Goal: Check status: Check status

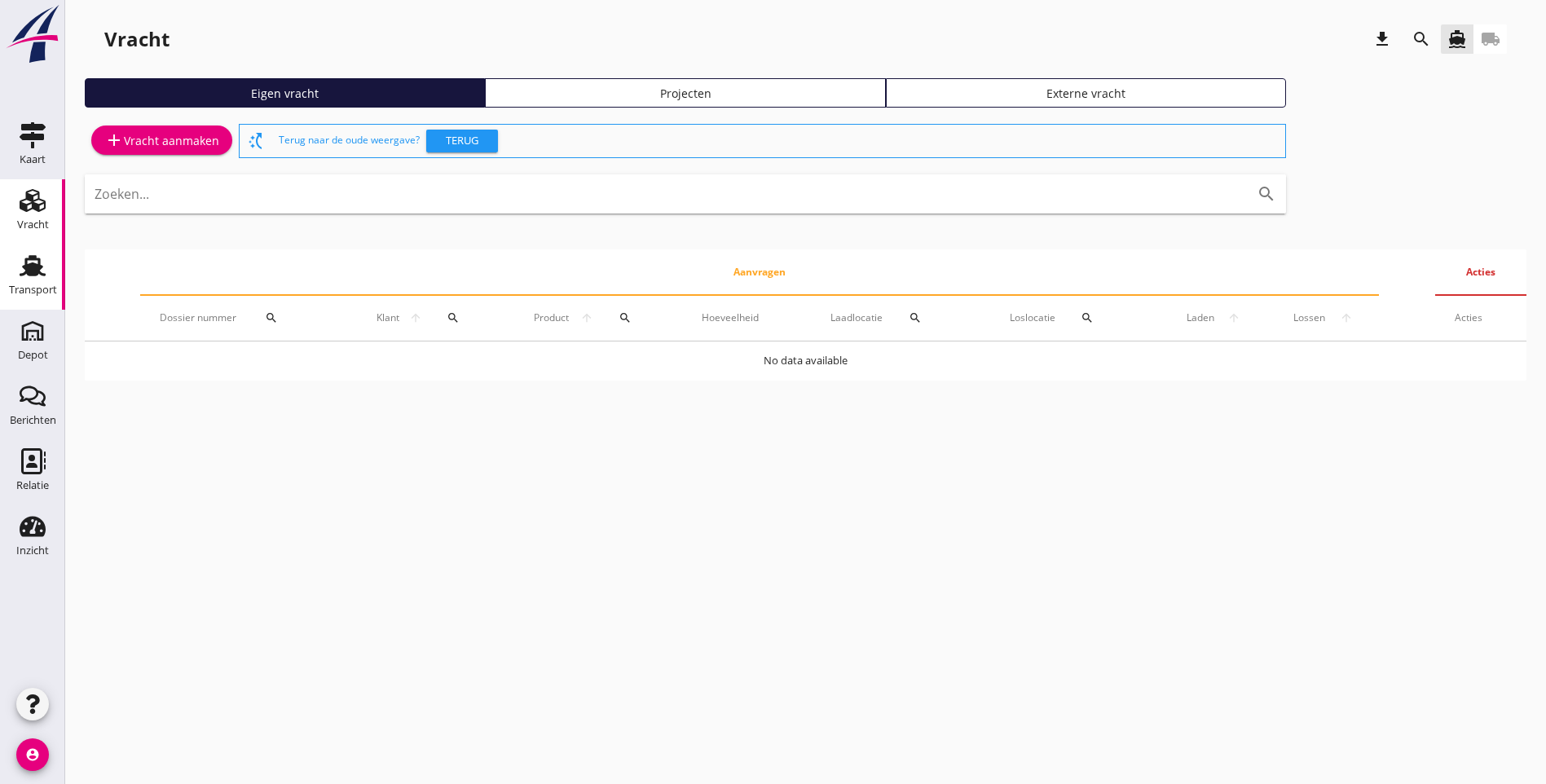
click at [19, 286] on div "Transport" at bounding box center [33, 289] width 48 height 10
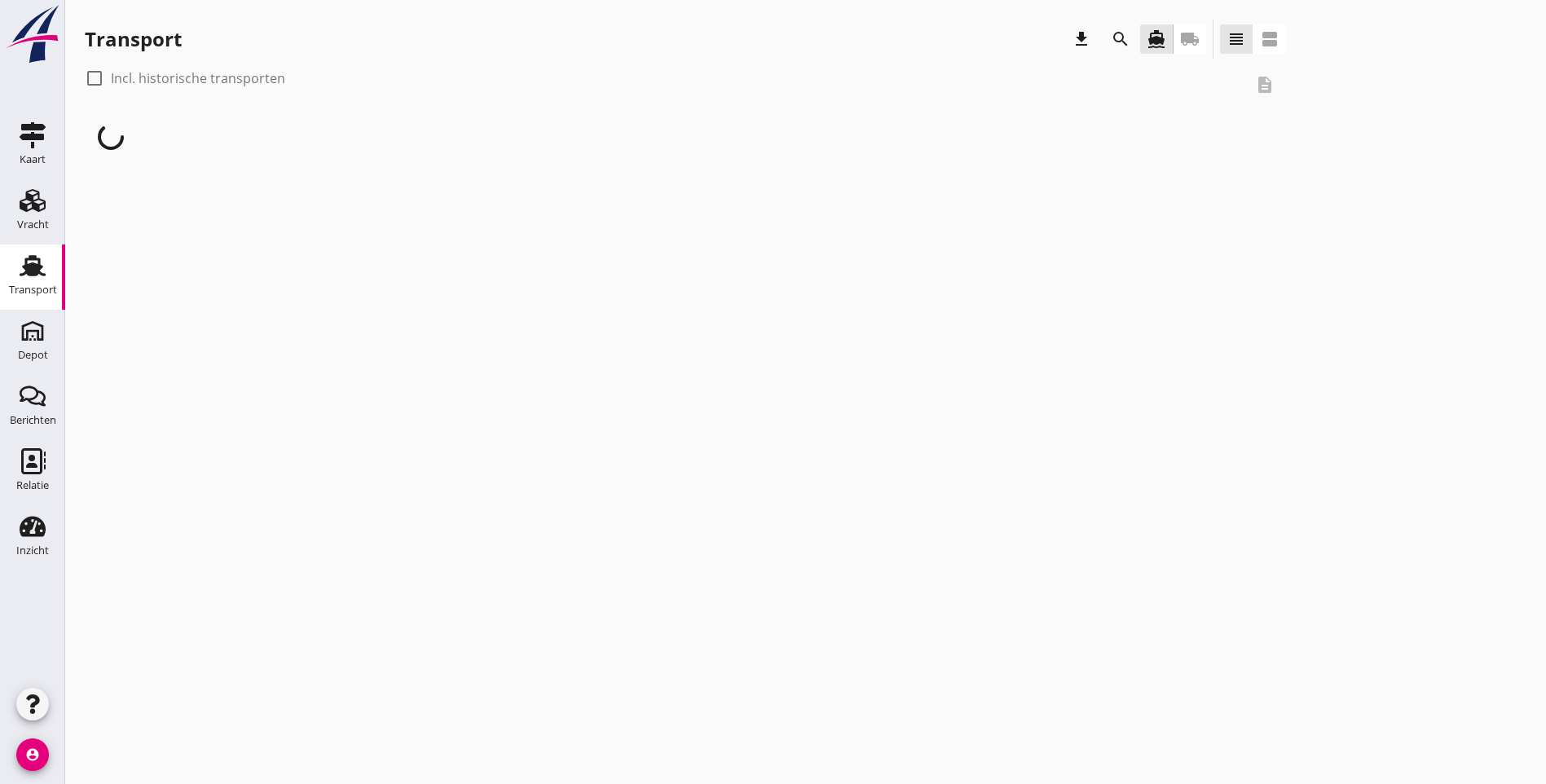
click at [92, 82] on div at bounding box center [94, 78] width 27 height 27
checkbox input "true"
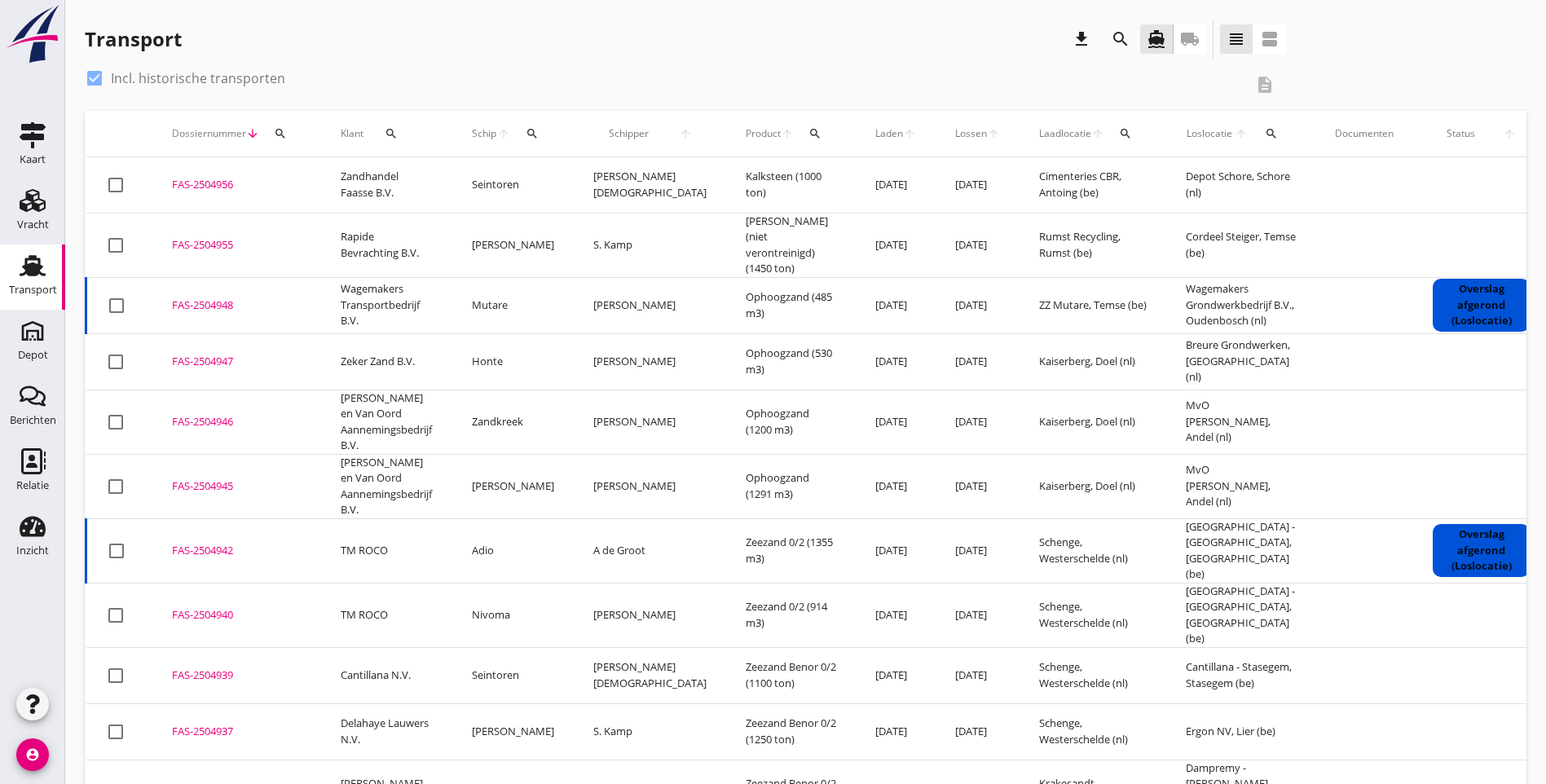
click at [808, 135] on icon "search" at bounding box center [814, 133] width 13 height 13
click at [787, 173] on input "Zoeken op product..." at bounding box center [835, 181] width 170 height 26
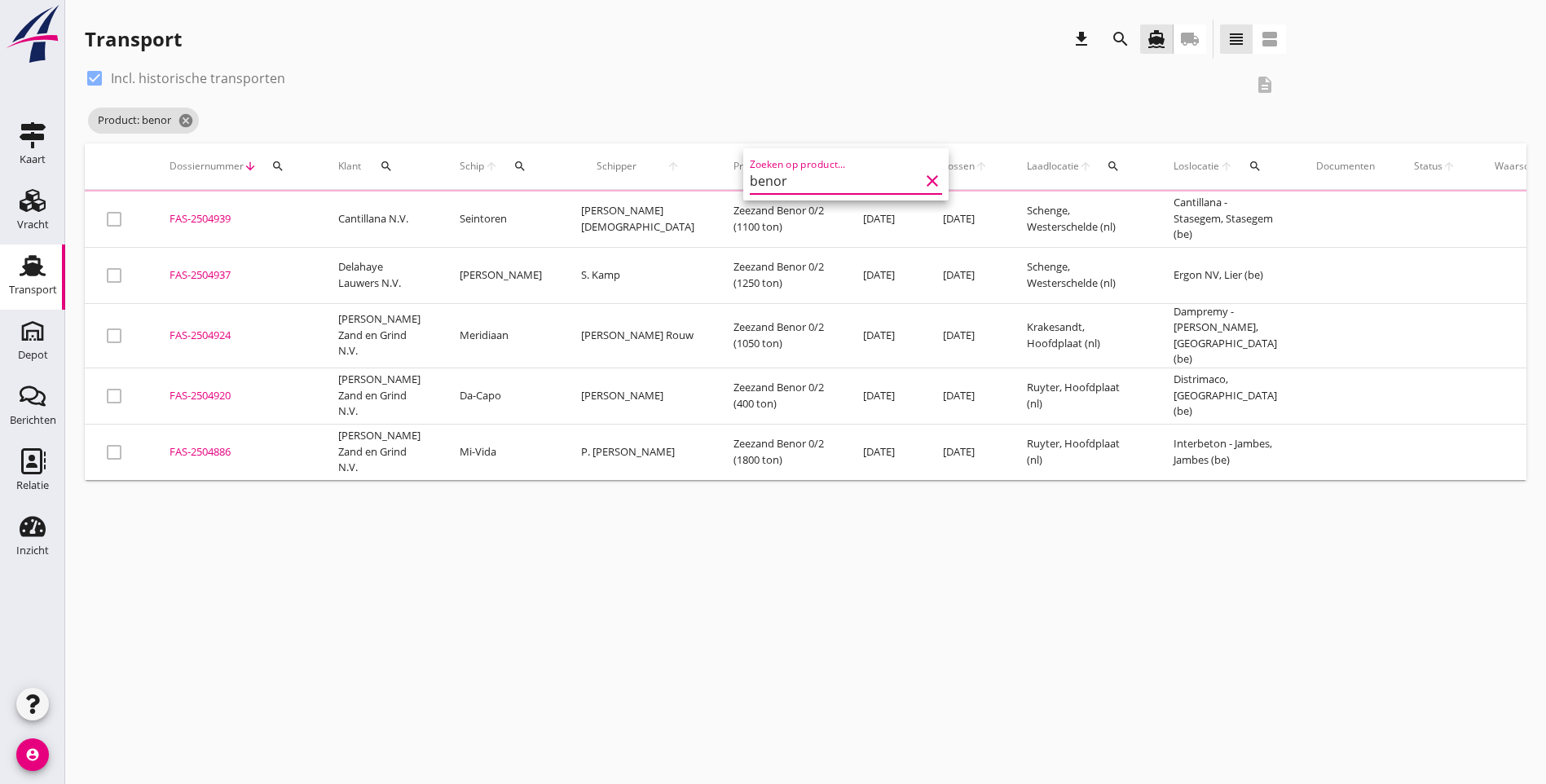
type input "benor"
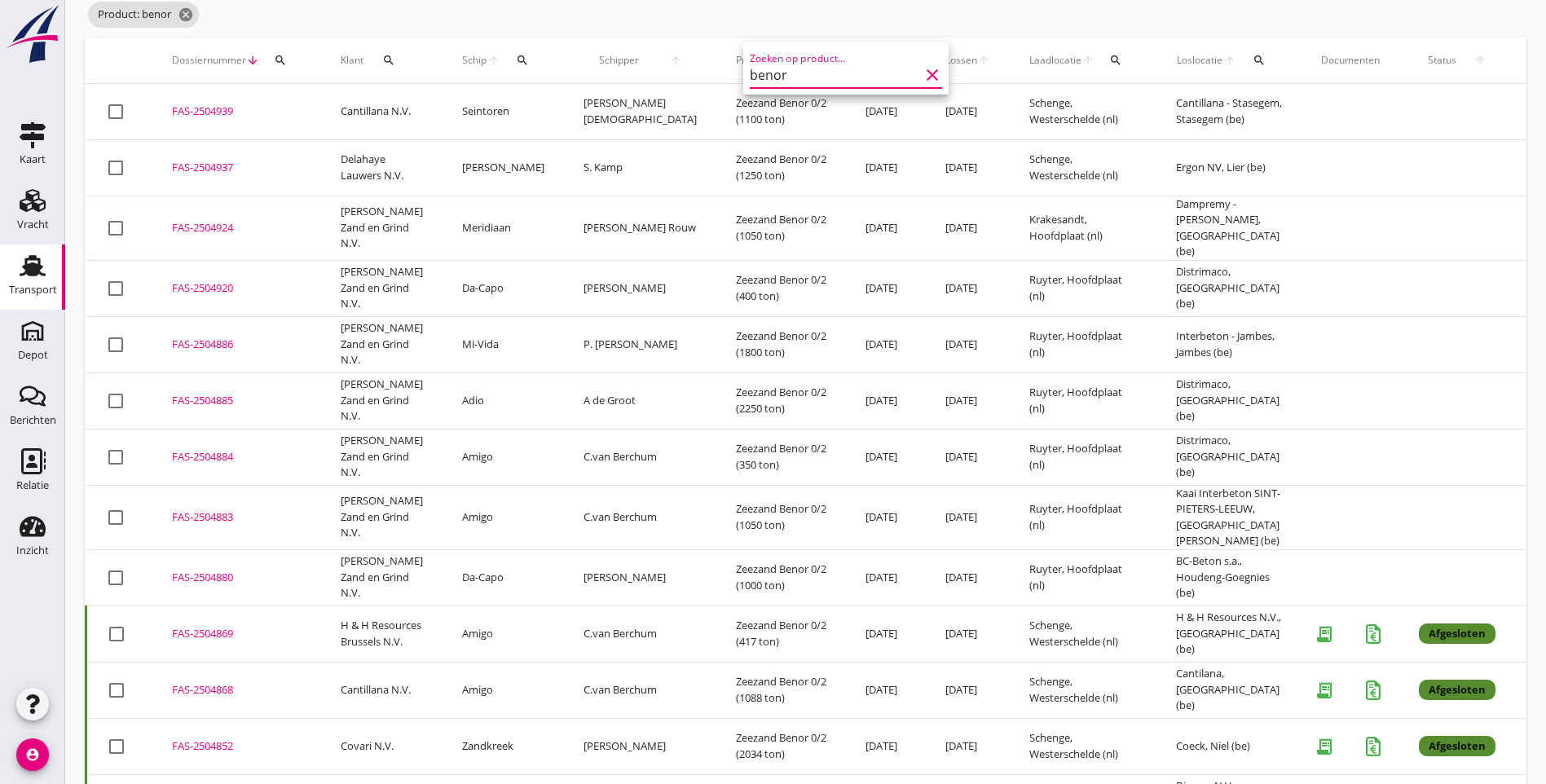
scroll to position [81, 0]
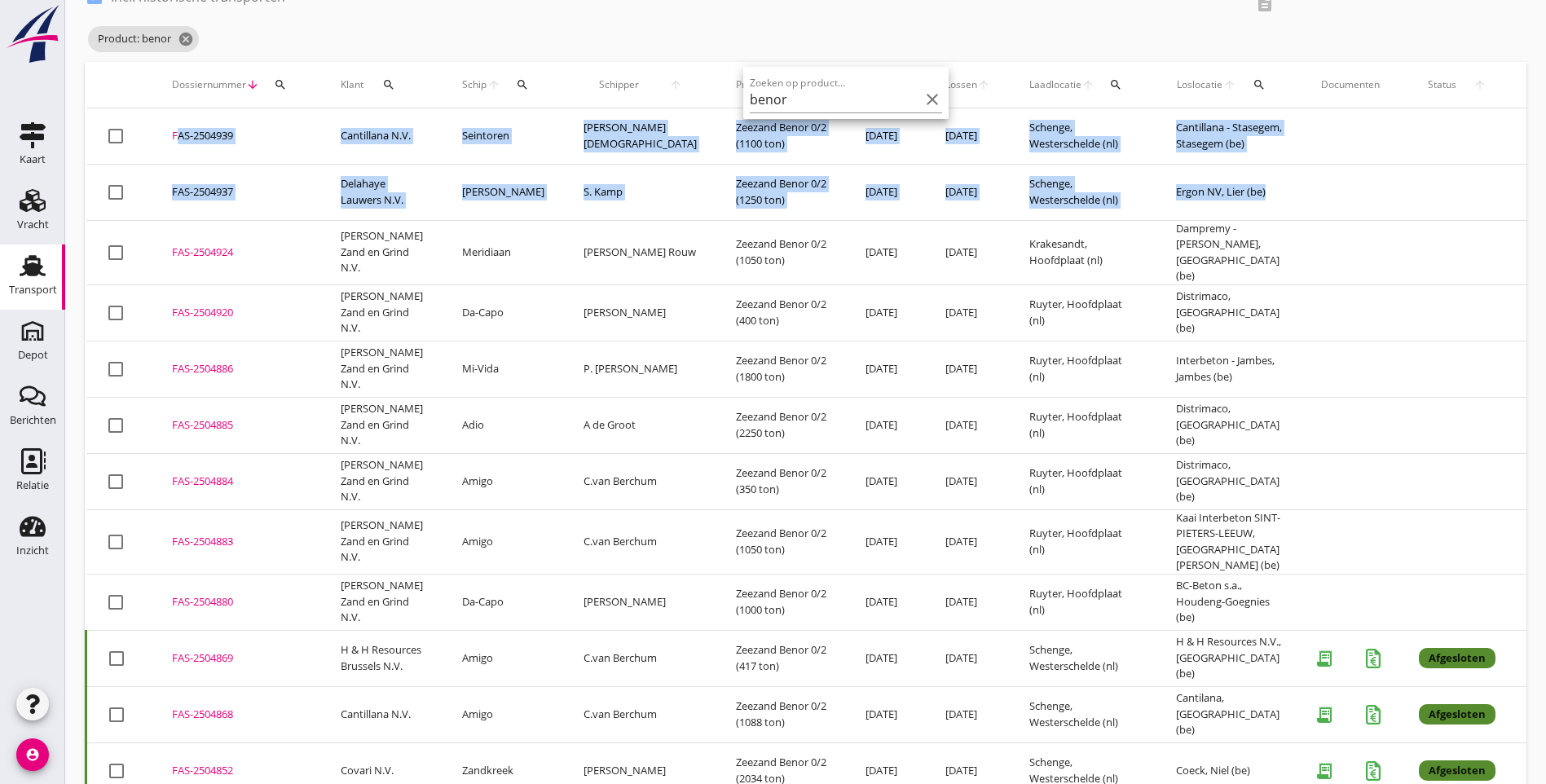
drag, startPoint x: 1222, startPoint y: 202, endPoint x: 166, endPoint y: 134, distance: 1058.2
click at [166, 134] on tbody "check_box_outline_blank FAS-2504939 upload_file Drop hier uw bestand om het aan…" at bounding box center [903, 706] width 1633 height 1196
copy tbody "FAS-2504939 upload_file Drop hier uw bestand om het aan het dossier toe te voeg…"
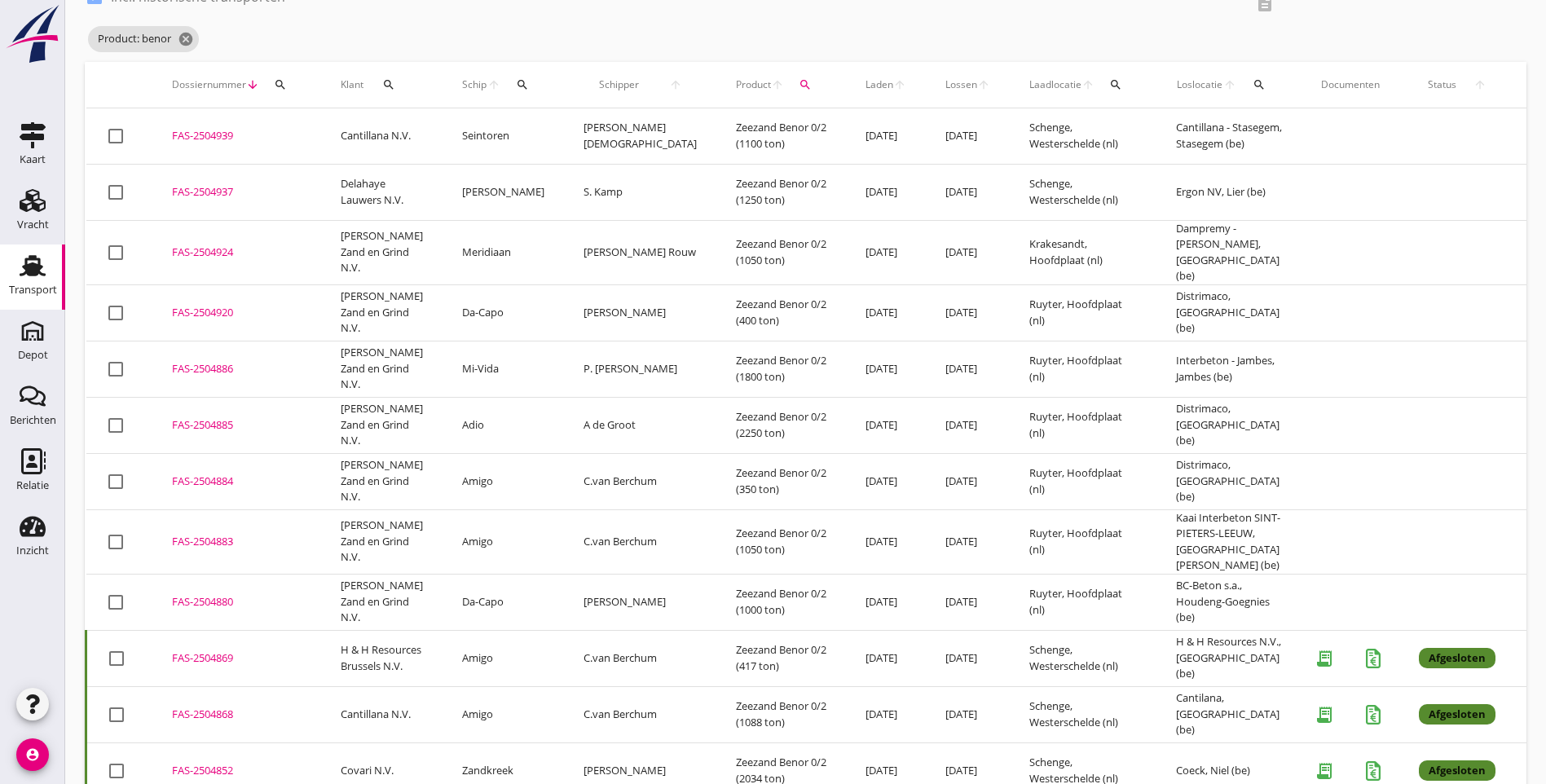
click at [1237, 21] on div "check_box Incl. historische transporten description Product: benor cancel" at bounding box center [806, 22] width 1441 height 78
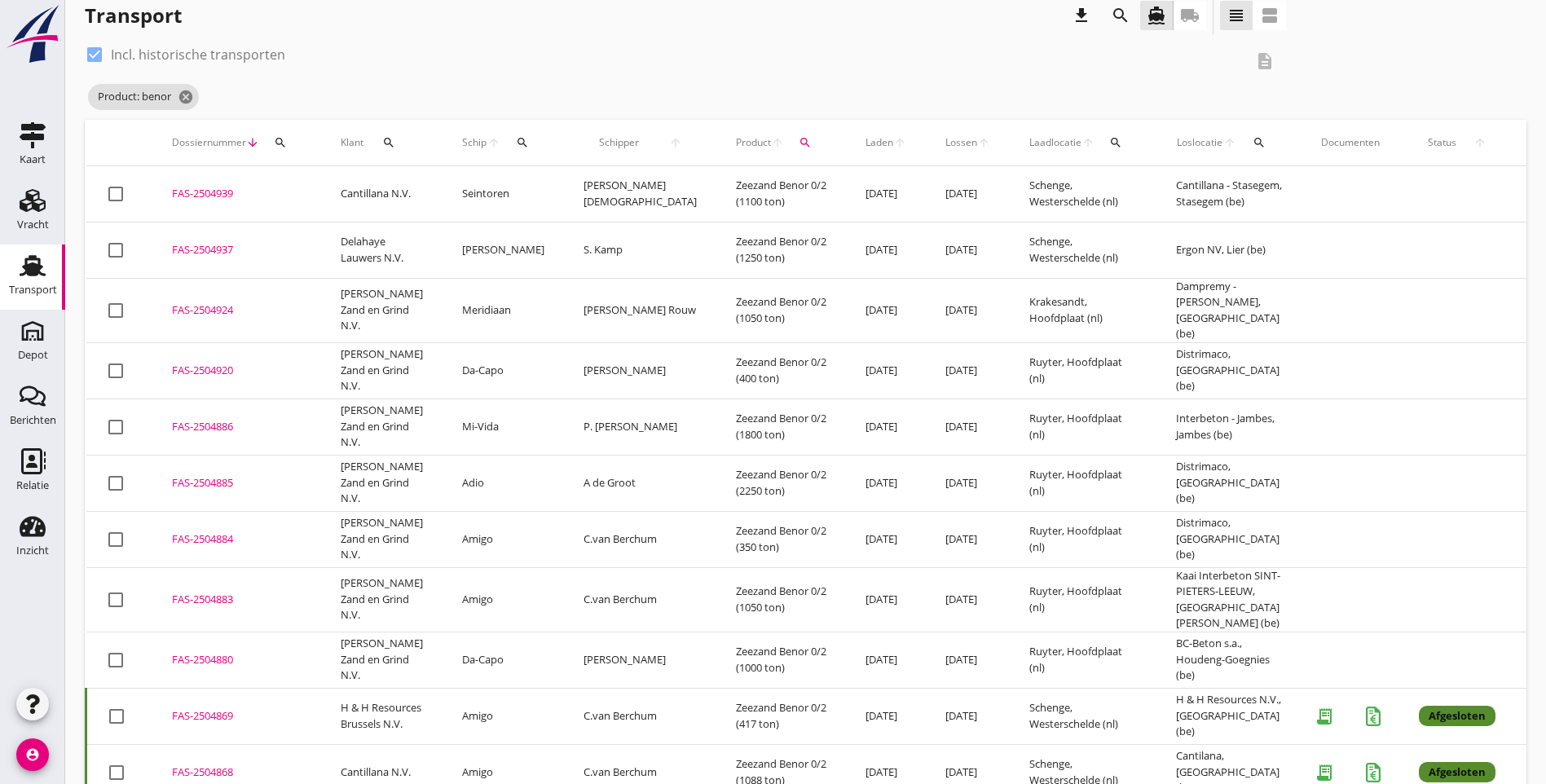
scroll to position [0, 0]
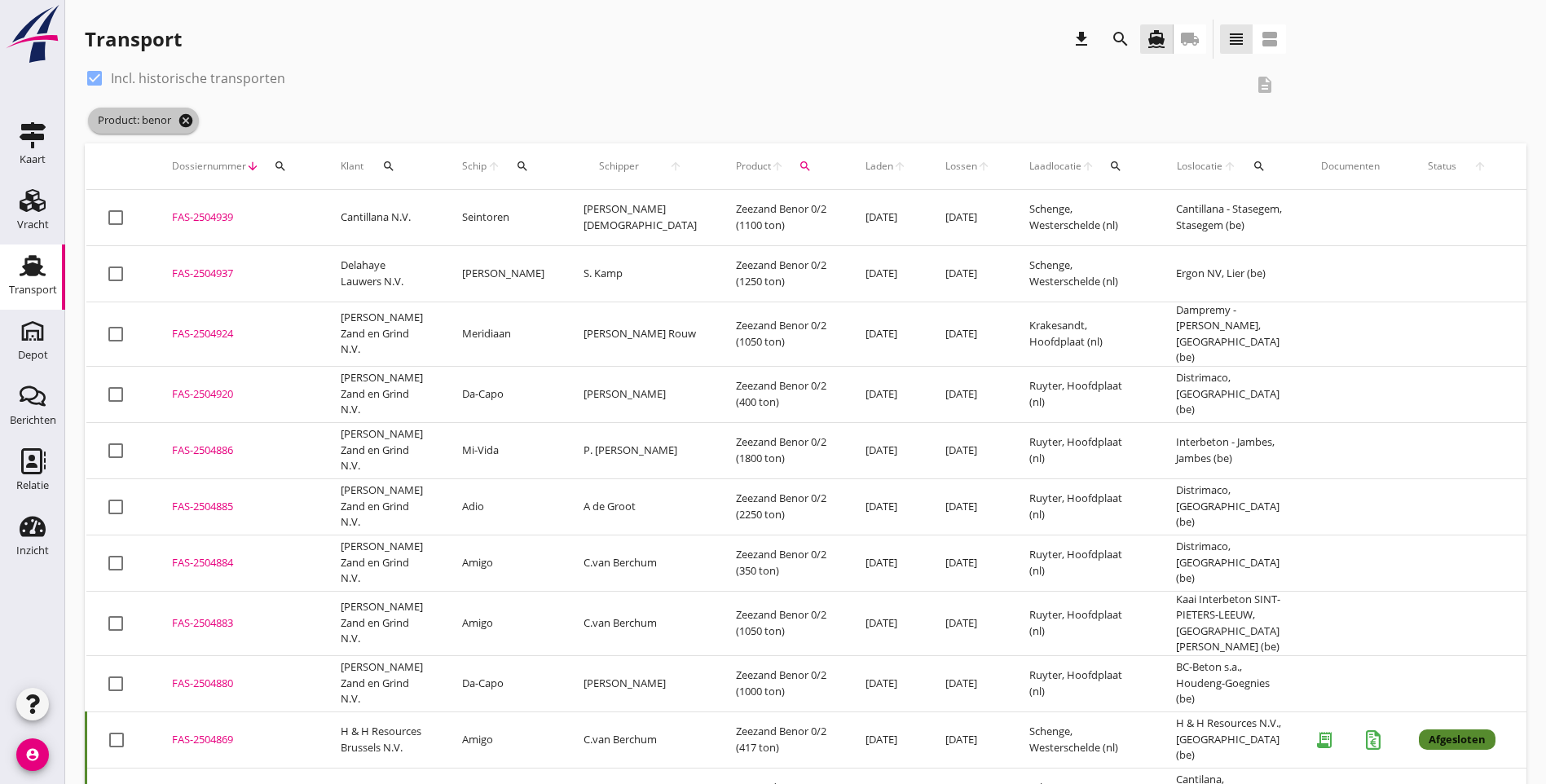
click at [184, 122] on icon "cancel" at bounding box center [185, 120] width 16 height 16
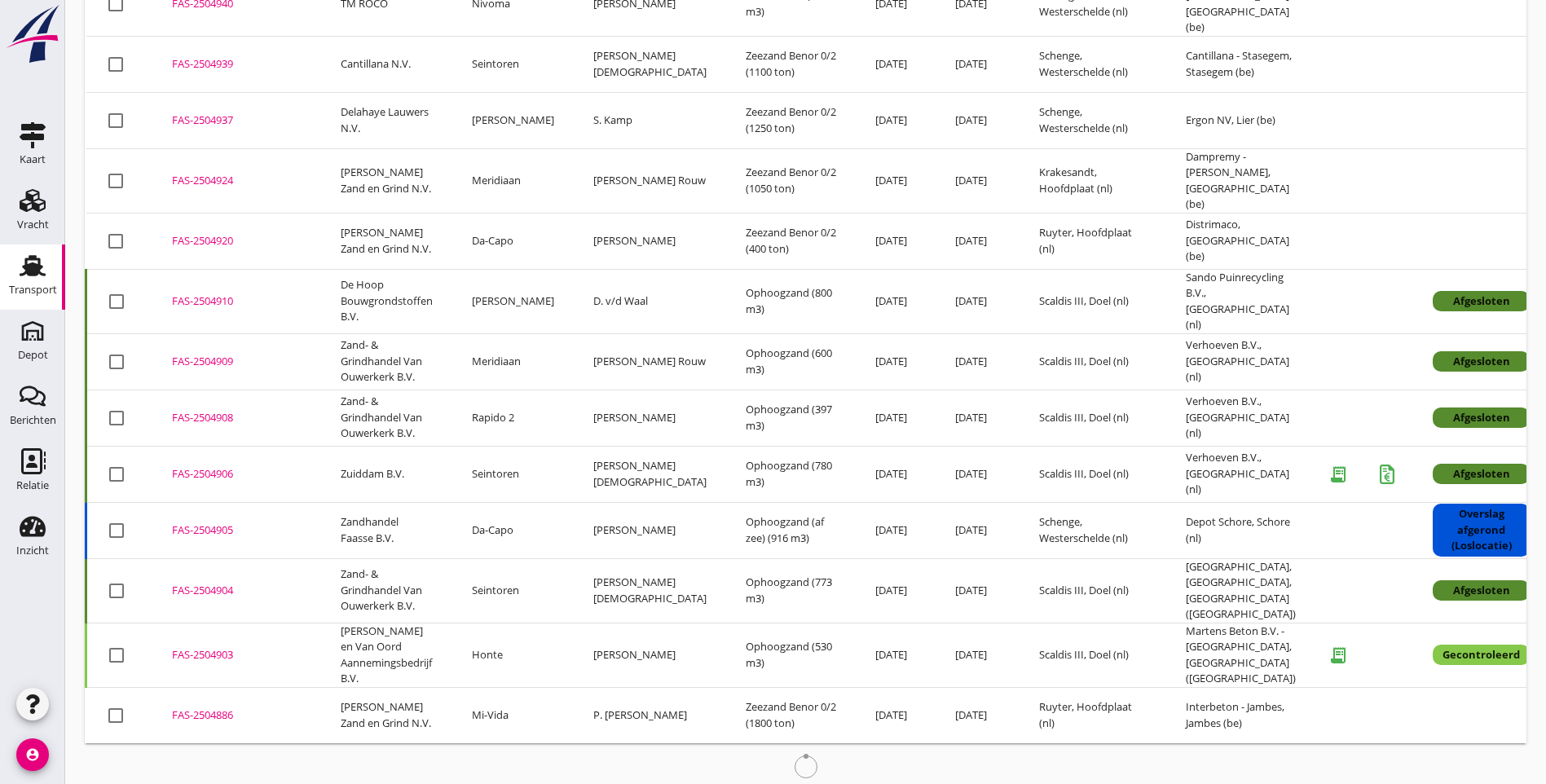
scroll to position [612, 0]
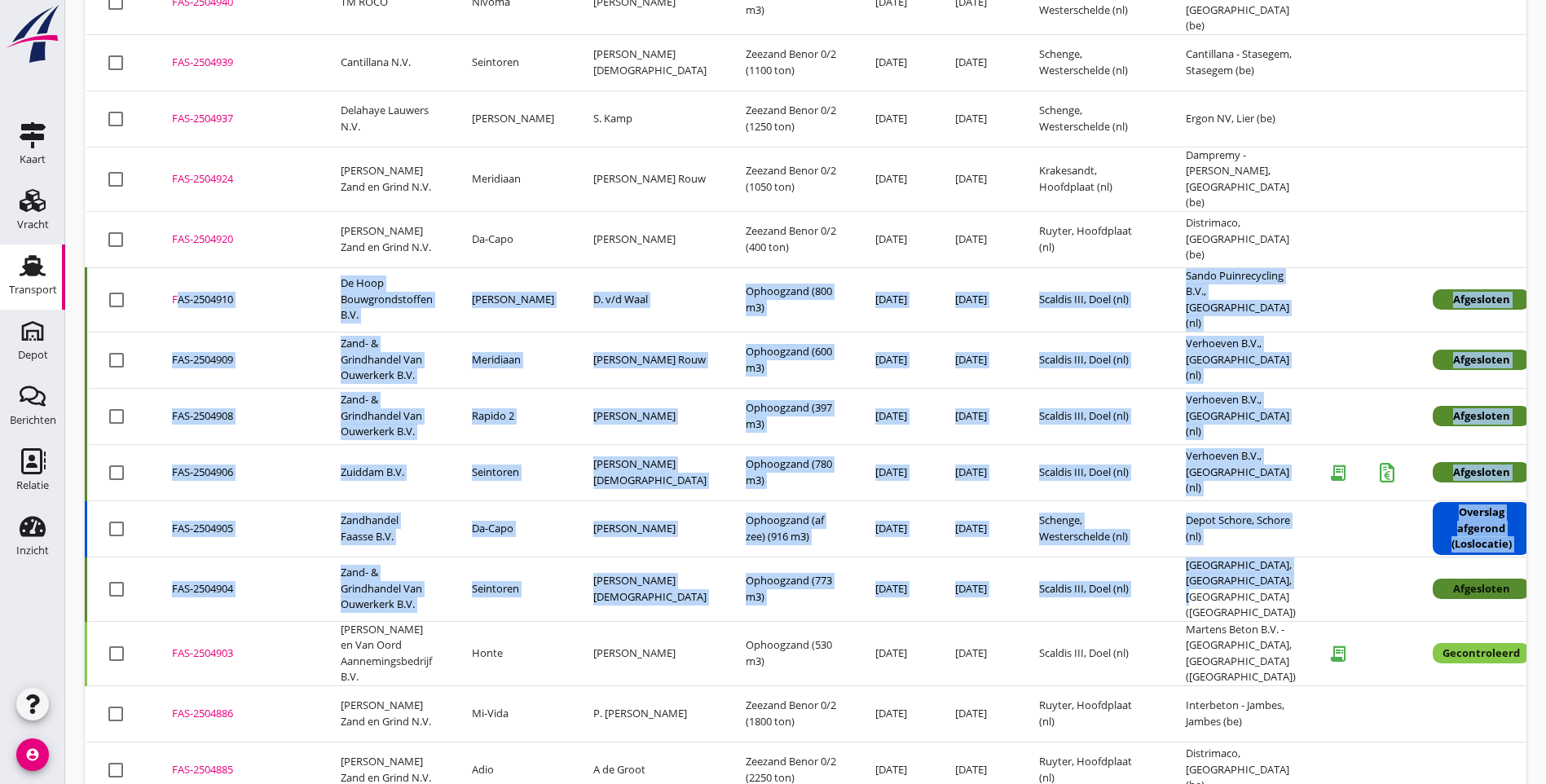
drag, startPoint x: 1224, startPoint y: 565, endPoint x: 132, endPoint y: 273, distance: 1130.4
click at [132, 273] on tbody "check_box_outline_blank FAS-2504956 upload_file Drop hier uw bestand om het aan…" at bounding box center [920, 436] width 1667 height 1783
copy tbody "FAS-2504910 upload_file Drop hier uw bestand om het aan het dossier toe te voeg…"
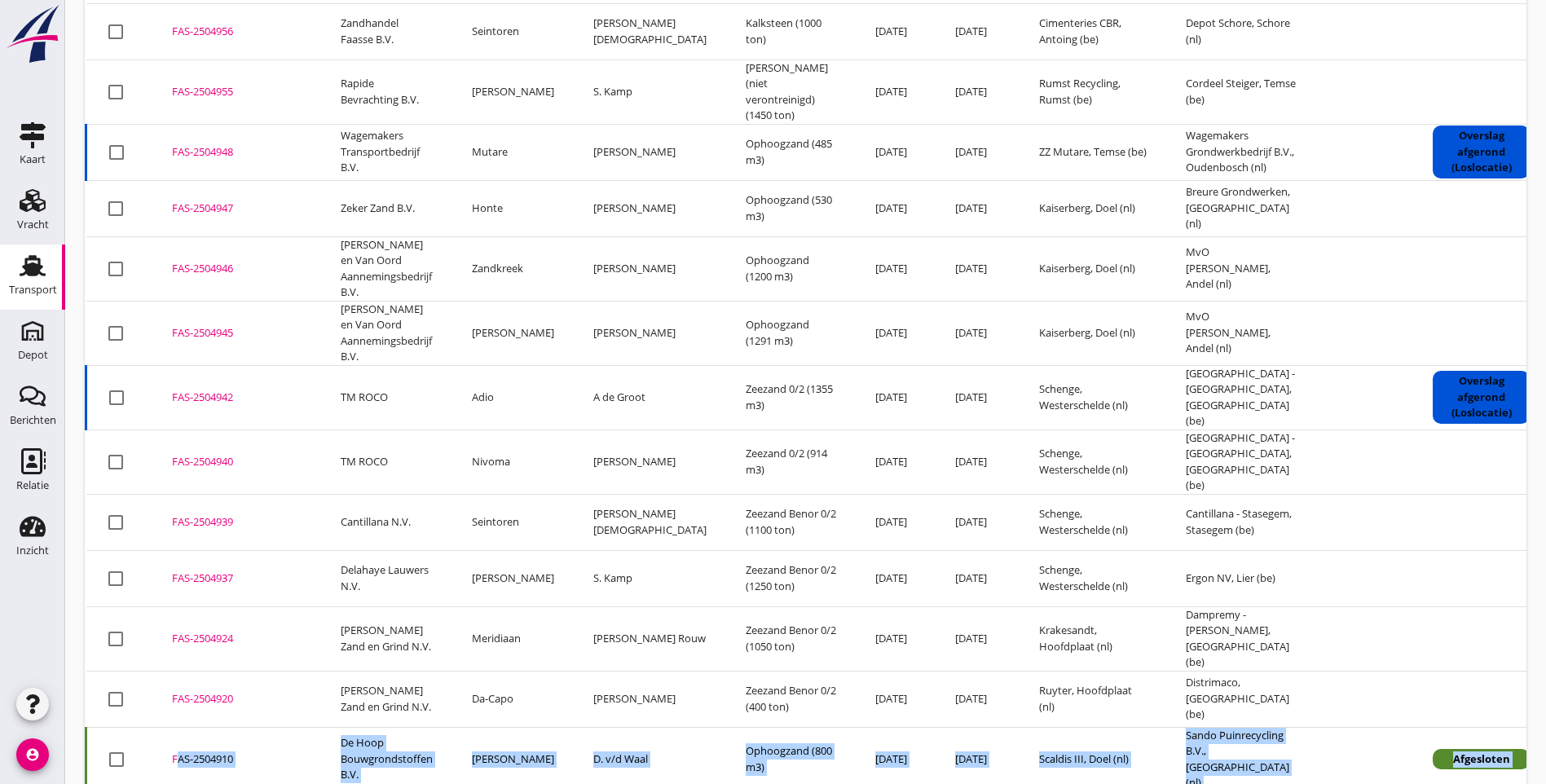
scroll to position [124, 0]
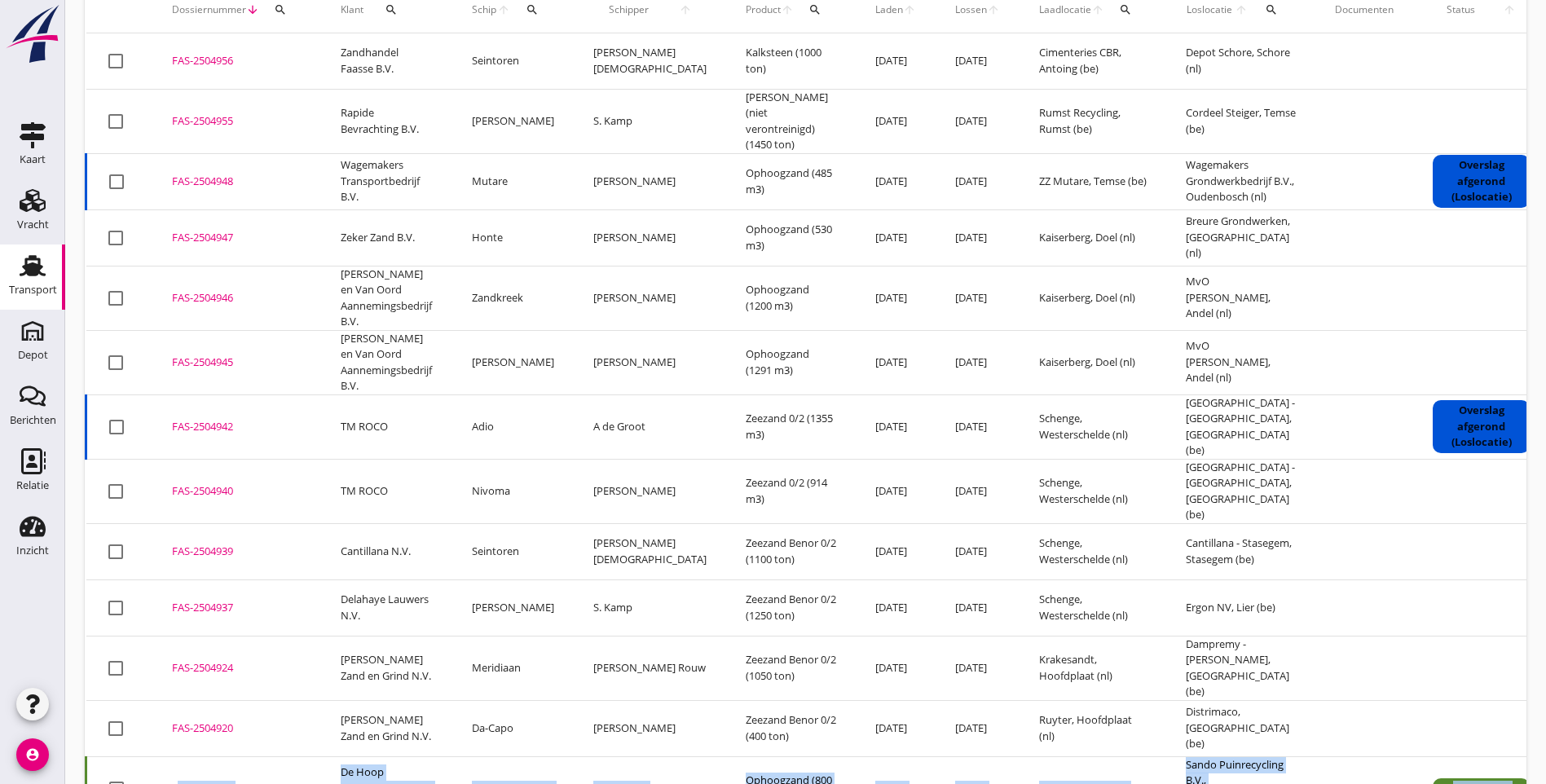
drag, startPoint x: 1214, startPoint y: 371, endPoint x: 177, endPoint y: 353, distance: 1037.2
click at [177, 353] on tr "check_box_outline_blank FAS-2504945 upload_file Drop hier uw bestand om het aan…" at bounding box center [920, 362] width 1667 height 64
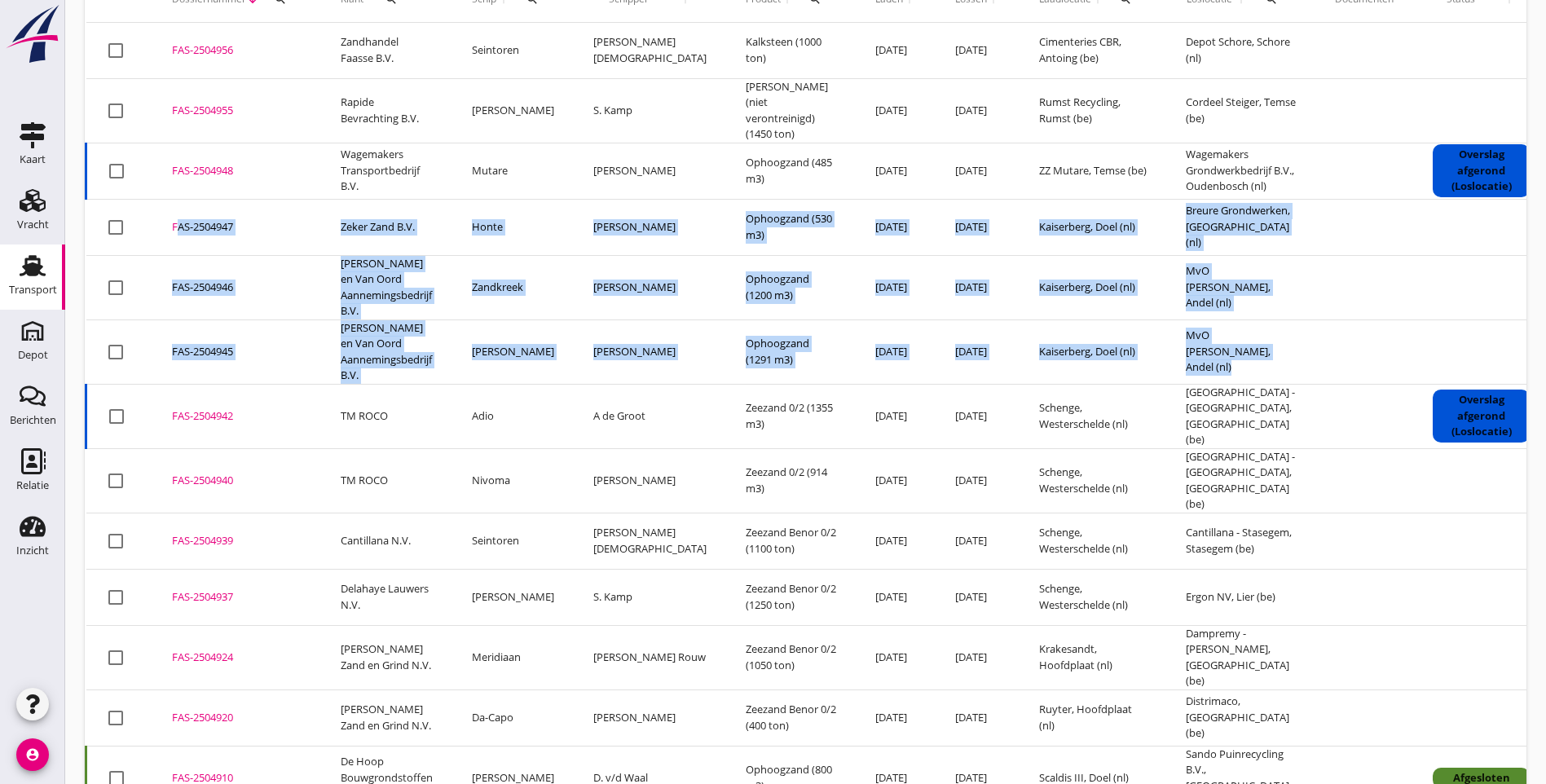
scroll to position [163, 0]
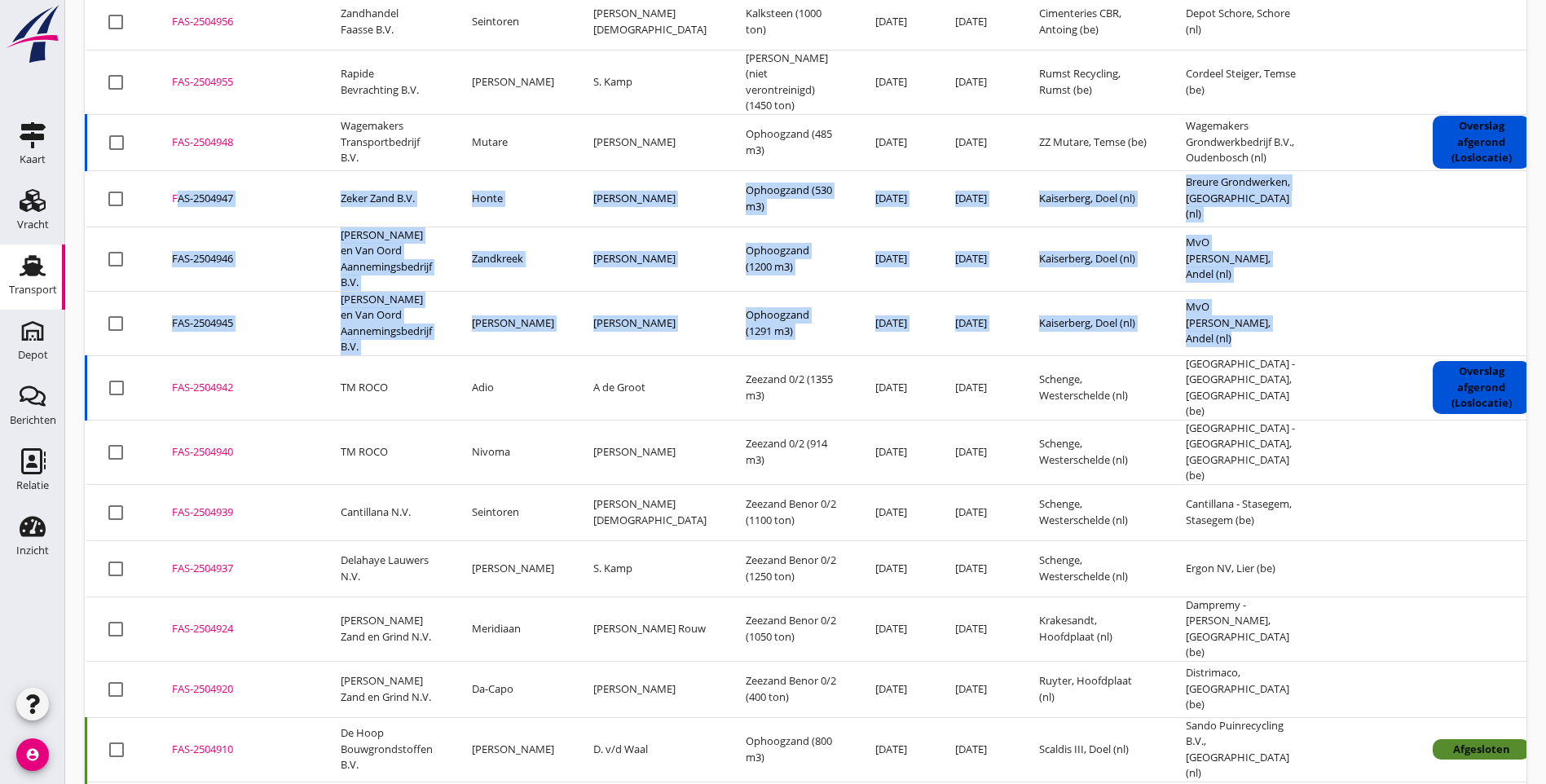
drag, startPoint x: 1392, startPoint y: 412, endPoint x: 168, endPoint y: 196, distance: 1242.9
click at [168, 196] on tbody "check_box_outline_blank FAS-2504956 upload_file Drop hier uw bestand om het aan…" at bounding box center [920, 592] width 1667 height 1197
copy tbody "FAS-2504947 upload_file Drop hier uw bestand om het aan het dossier toe te voeg…"
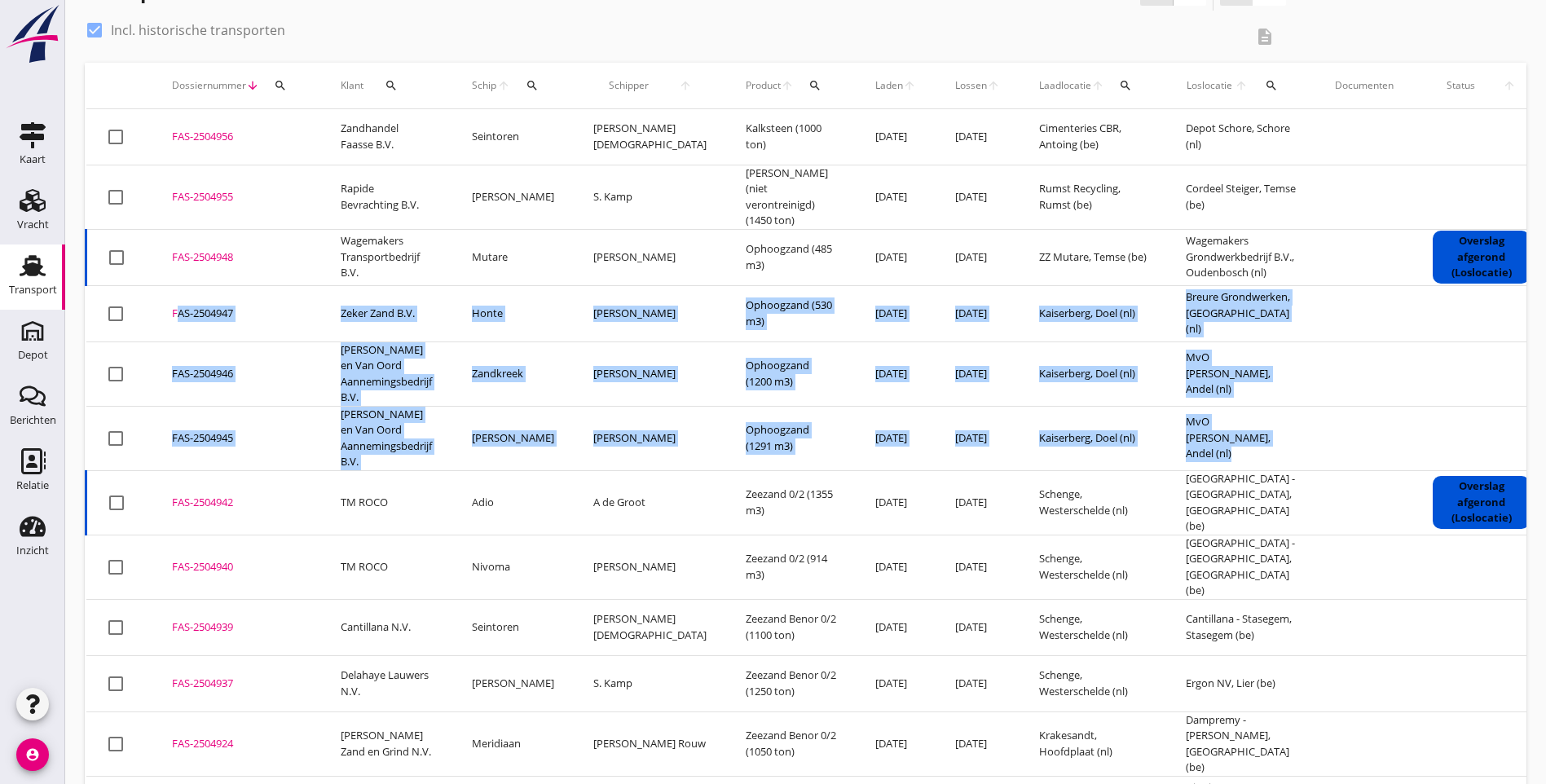
scroll to position [0, 0]
